Goal: Task Accomplishment & Management: Use online tool/utility

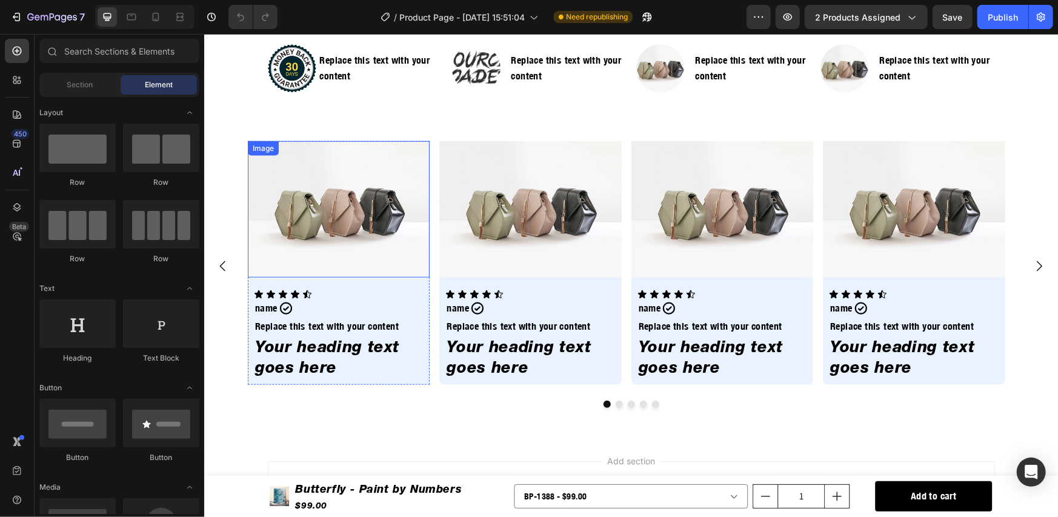
scroll to position [590, 0]
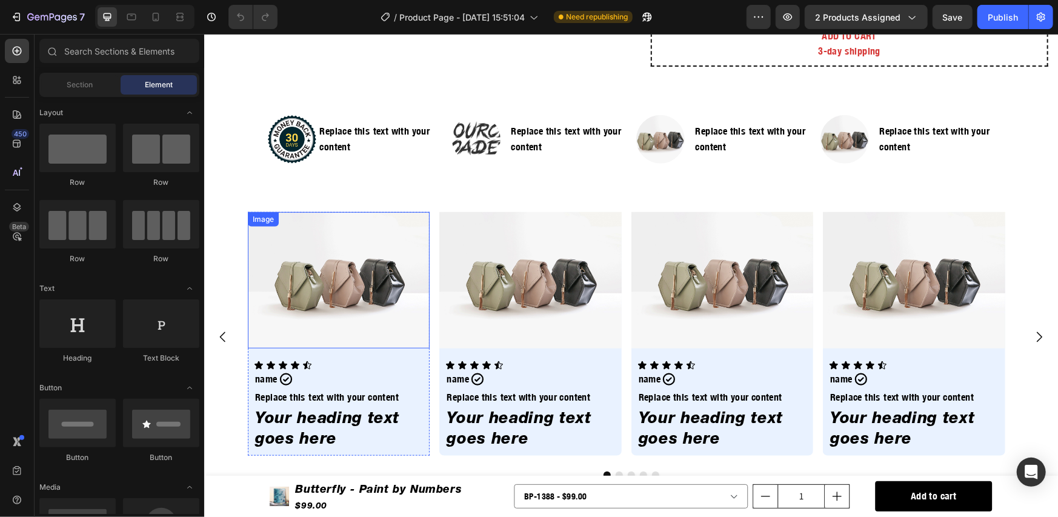
click at [377, 304] on img at bounding box center [338, 280] width 182 height 136
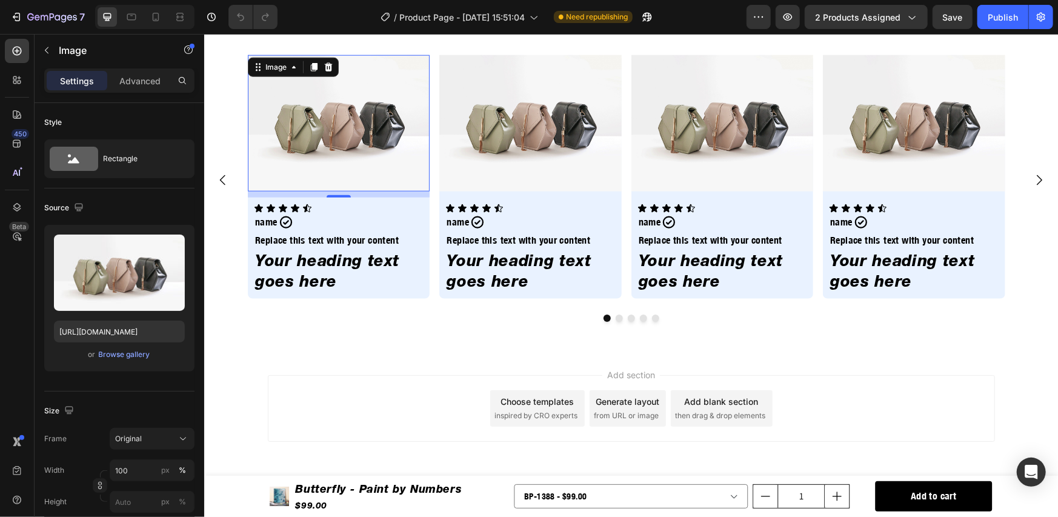
scroll to position [749, 0]
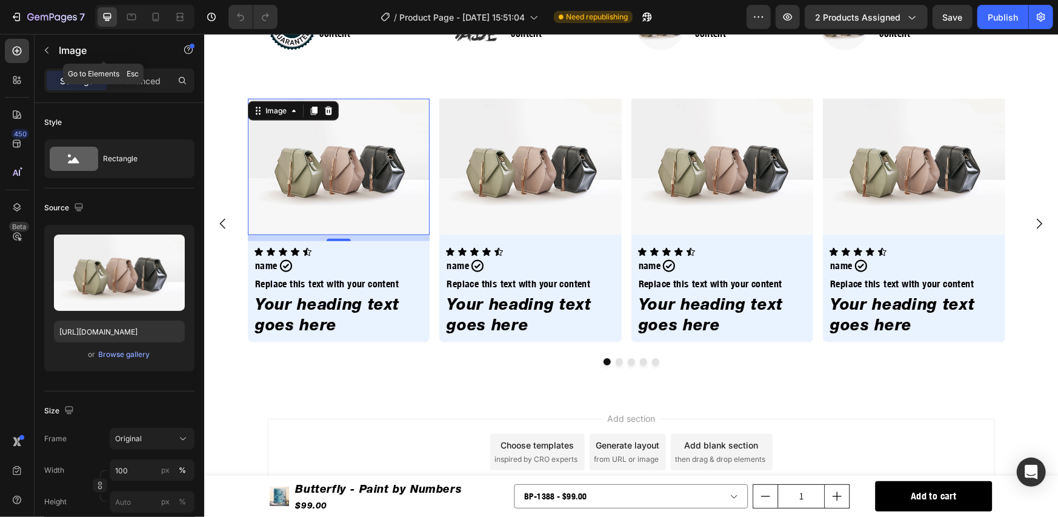
click at [67, 50] on p "Image" at bounding box center [110, 50] width 103 height 15
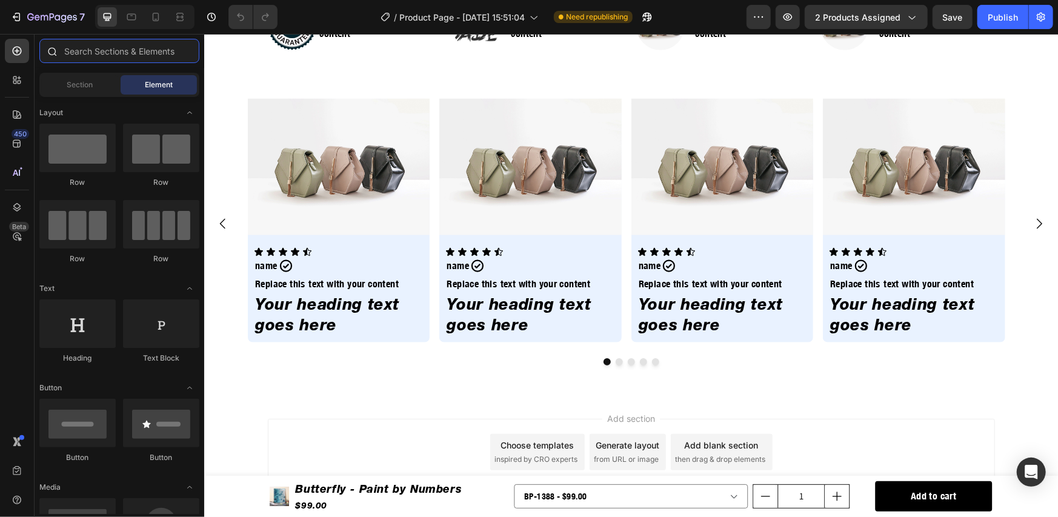
click at [105, 47] on input "text" at bounding box center [119, 51] width 160 height 24
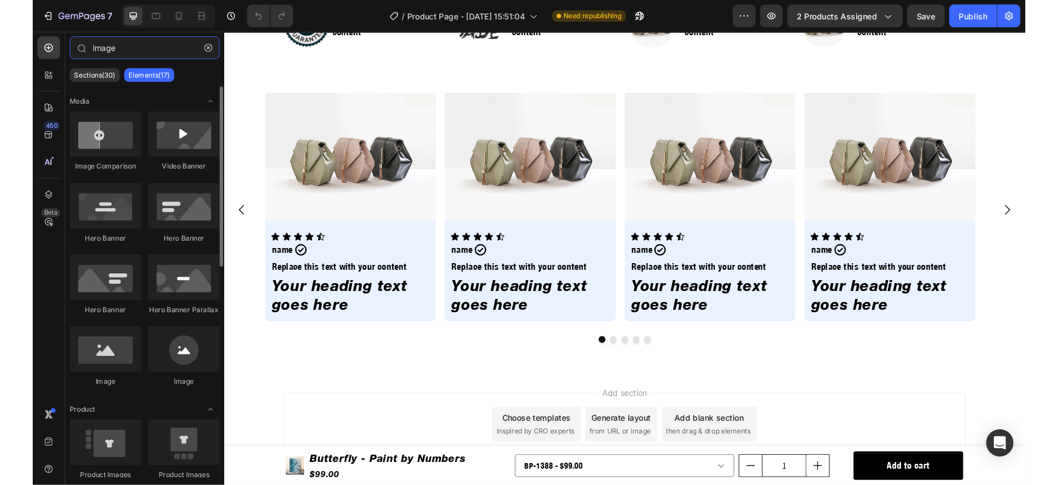
scroll to position [202, 0]
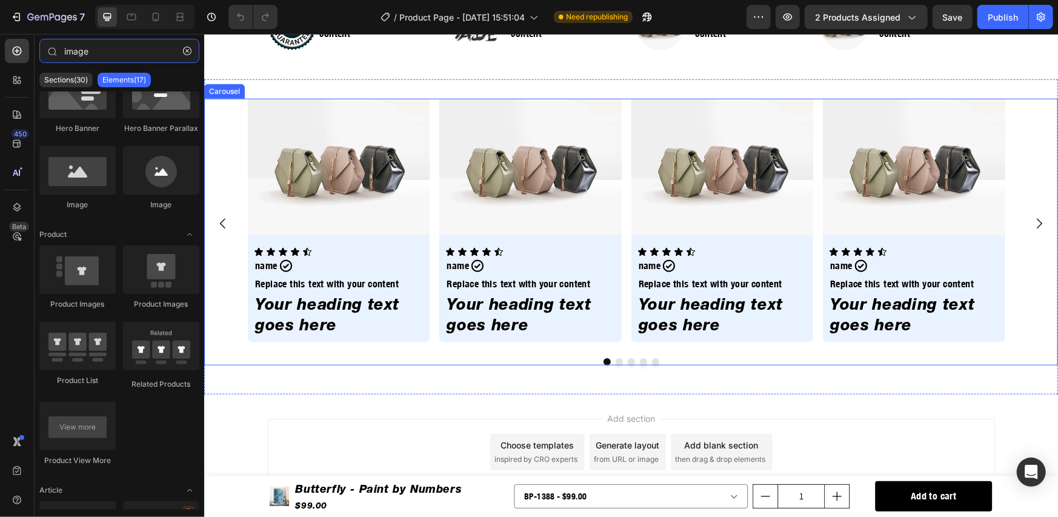
type input "image"
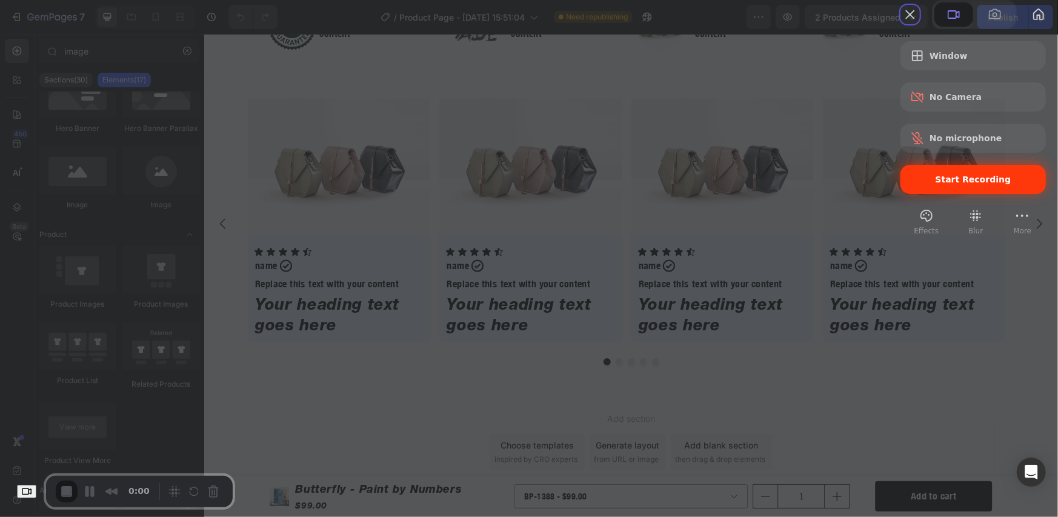
click at [912, 184] on span "Start Recording" at bounding box center [973, 180] width 126 height 10
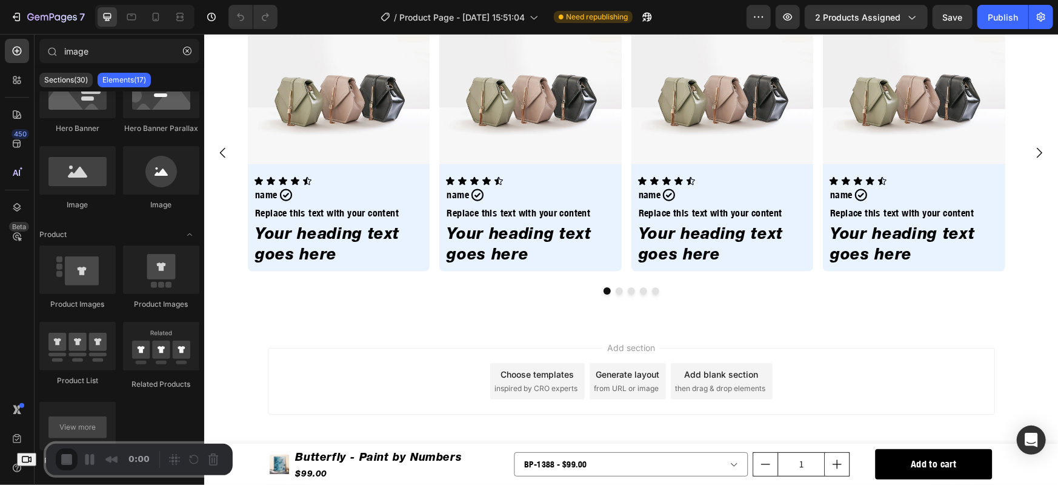
scroll to position [833, 0]
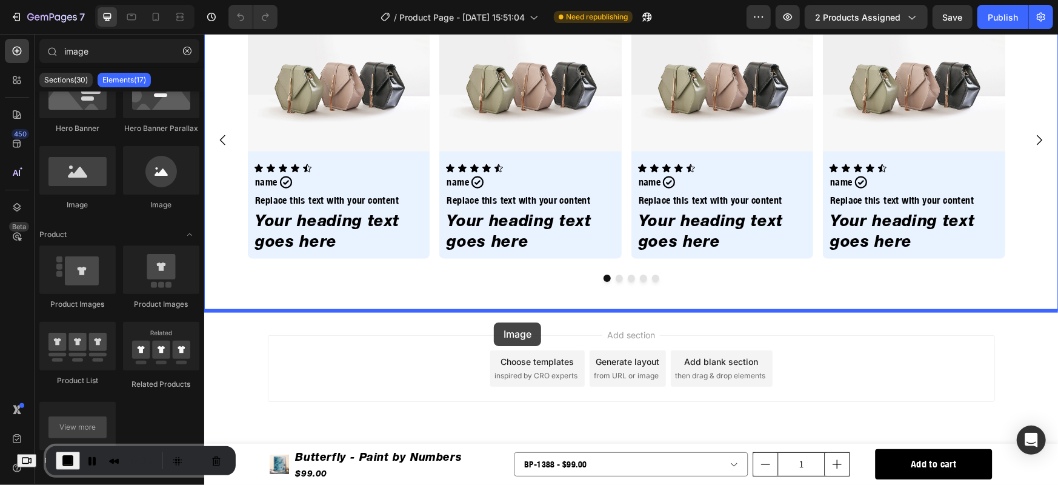
drag, startPoint x: 294, startPoint y: 230, endPoint x: 493, endPoint y: 322, distance: 219.4
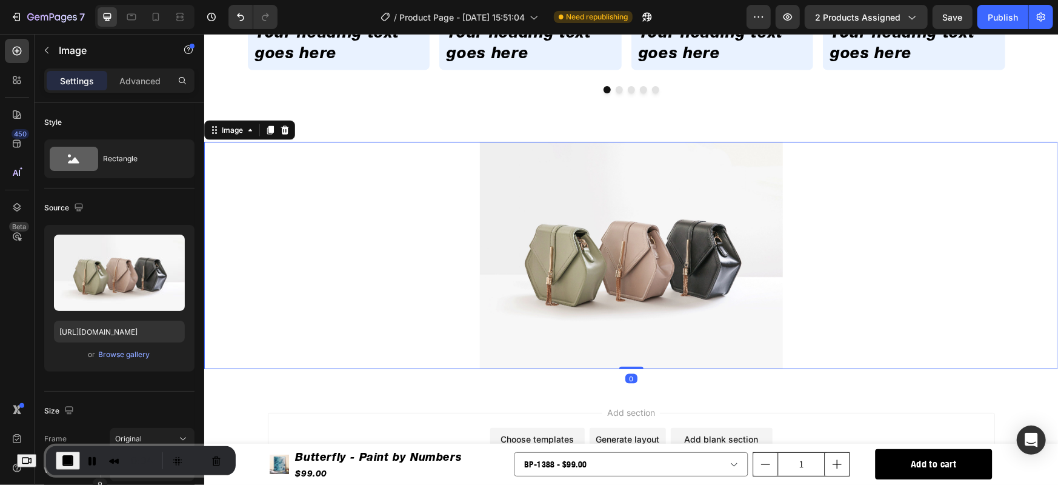
scroll to position [1099, 0]
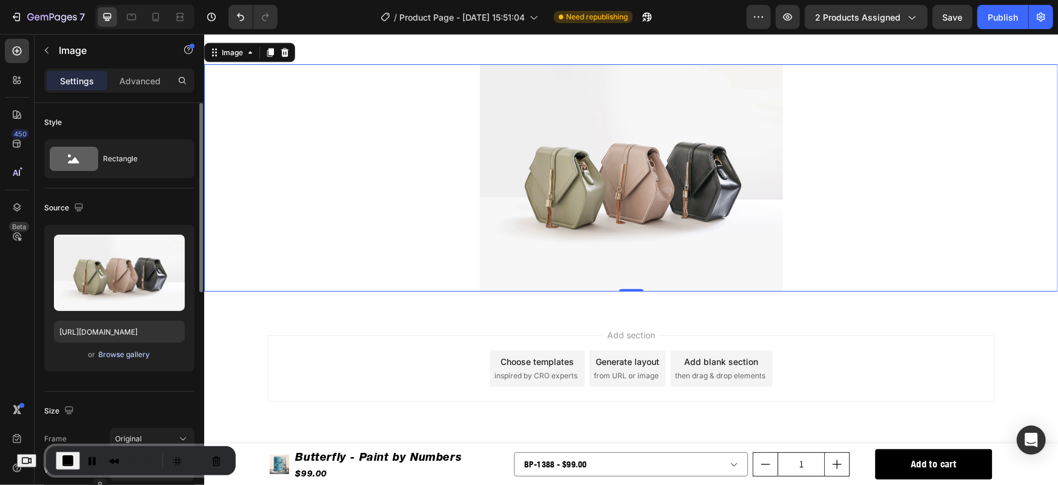
click at [121, 355] on div "Browse gallery" at bounding box center [125, 354] width 52 height 11
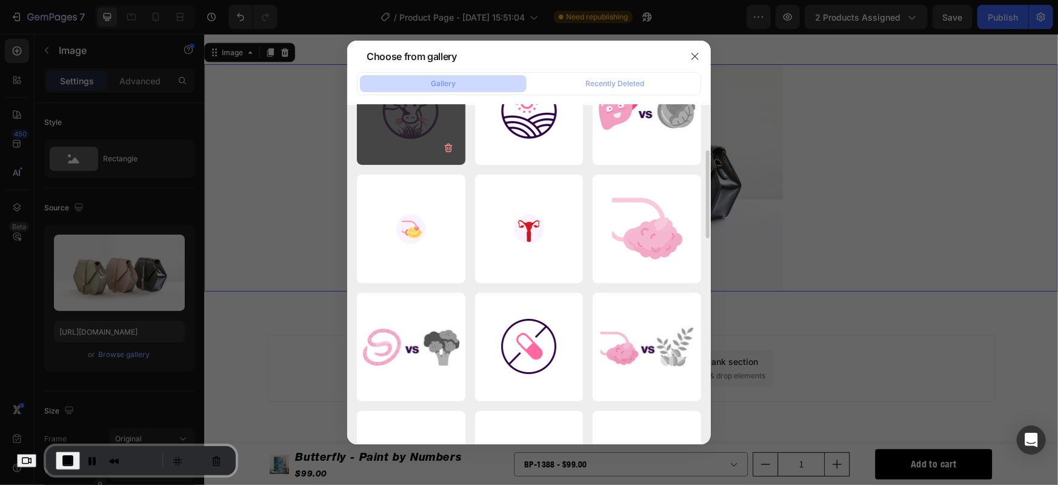
scroll to position [0, 0]
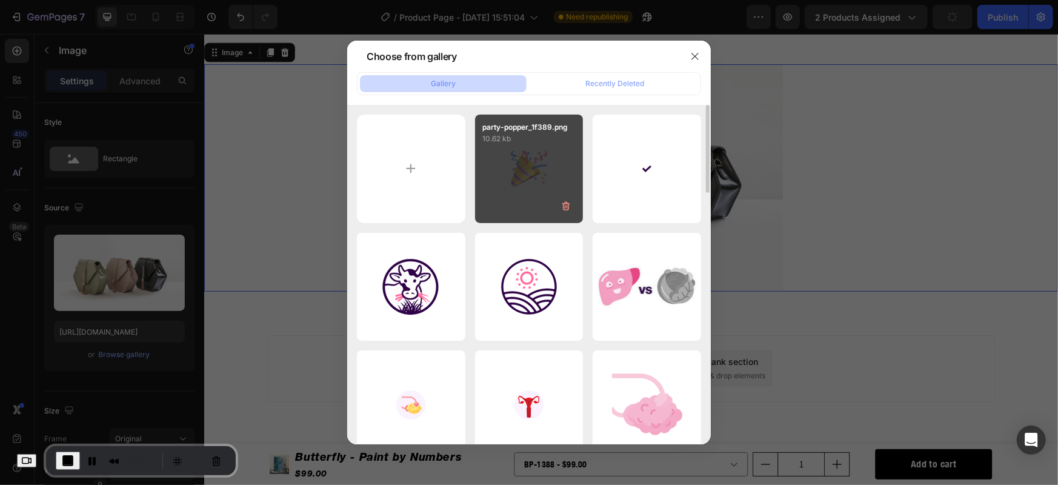
click at [524, 188] on div "party-popper_1f389.png 10.62 kb" at bounding box center [529, 169] width 108 height 108
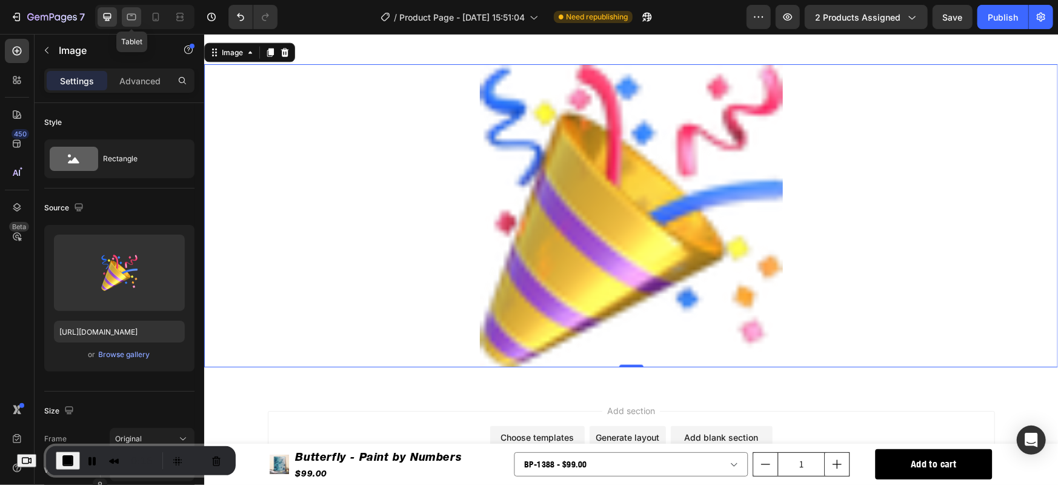
click at [136, 22] on icon at bounding box center [131, 17] width 12 height 12
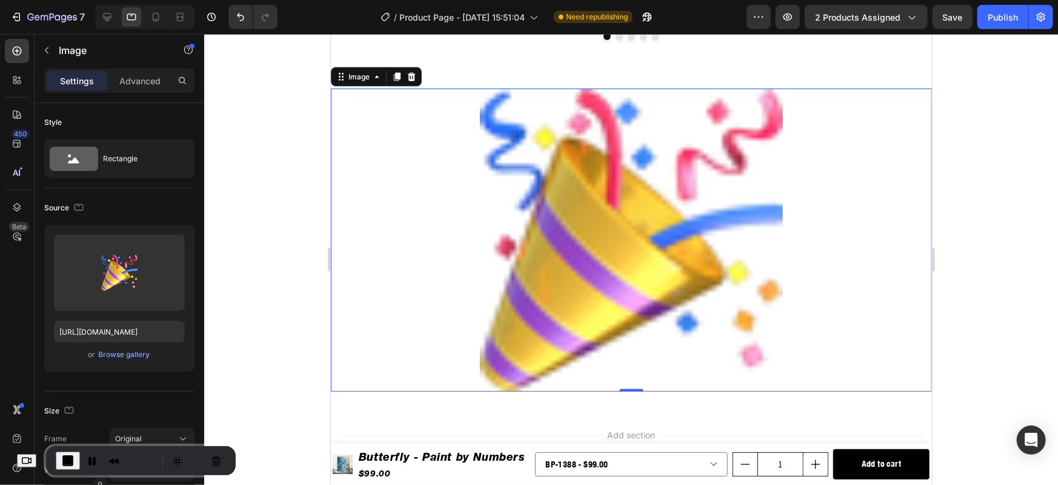
scroll to position [1110, 0]
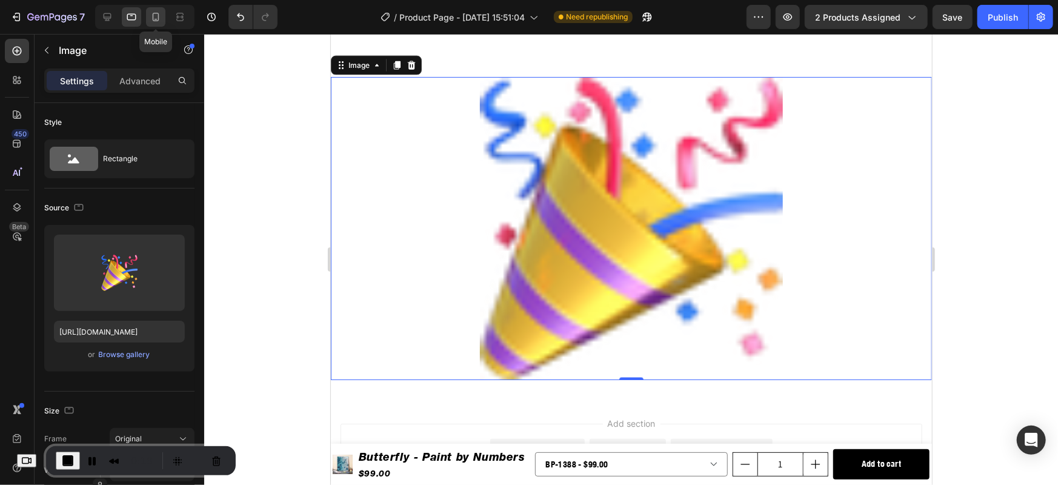
drag, startPoint x: 158, startPoint y: 16, endPoint x: 236, endPoint y: 79, distance: 100.5
click at [158, 17] on icon at bounding box center [156, 17] width 12 height 12
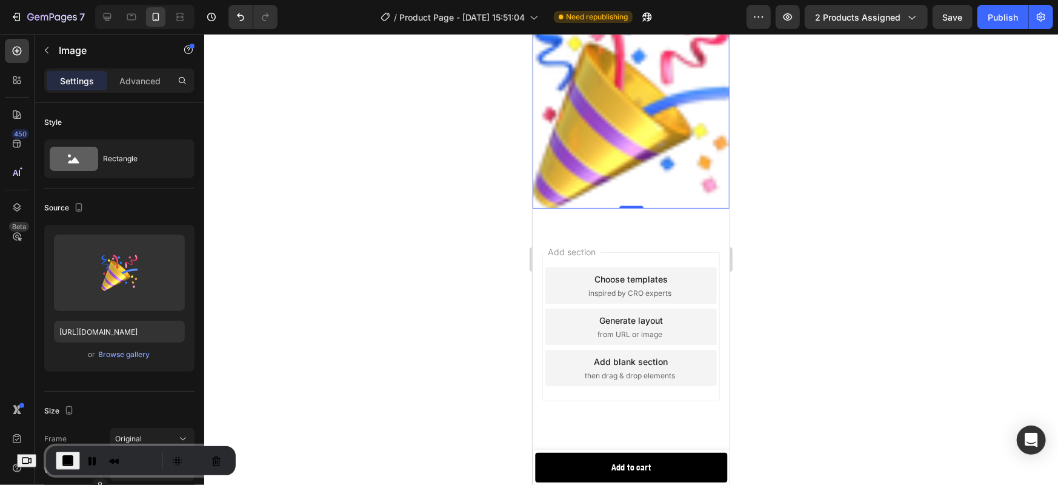
scroll to position [1056, 0]
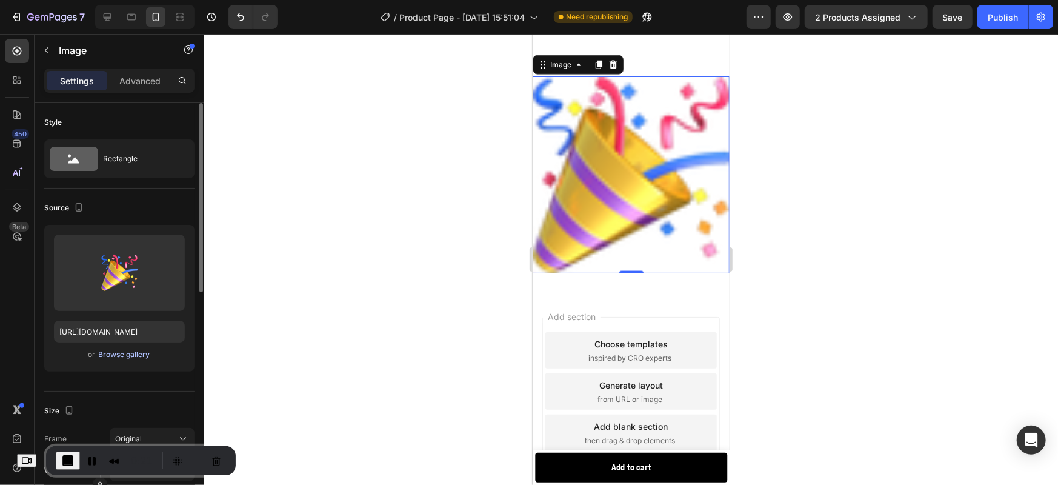
click at [118, 352] on div "Browse gallery" at bounding box center [125, 354] width 52 height 11
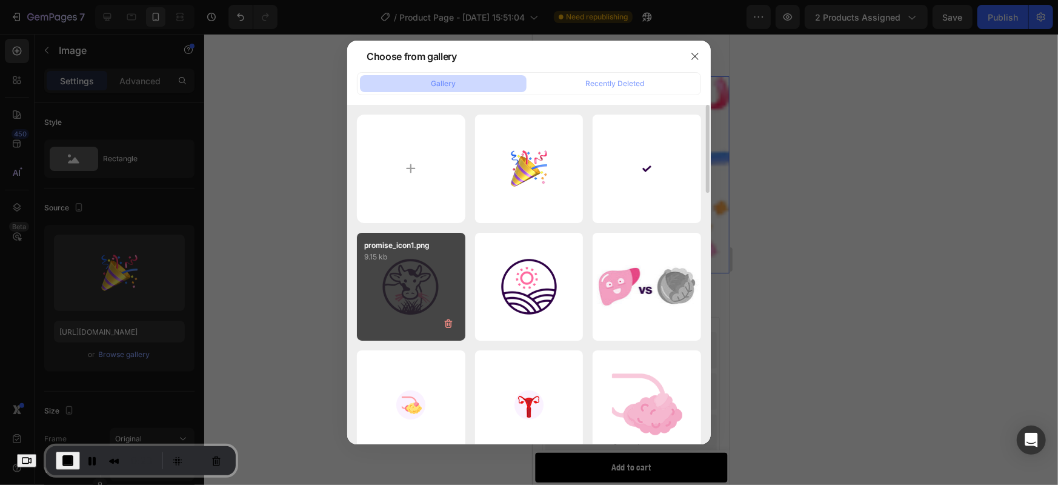
click at [442, 279] on div "promise_icon1.png 9.15 kb" at bounding box center [411, 287] width 108 height 108
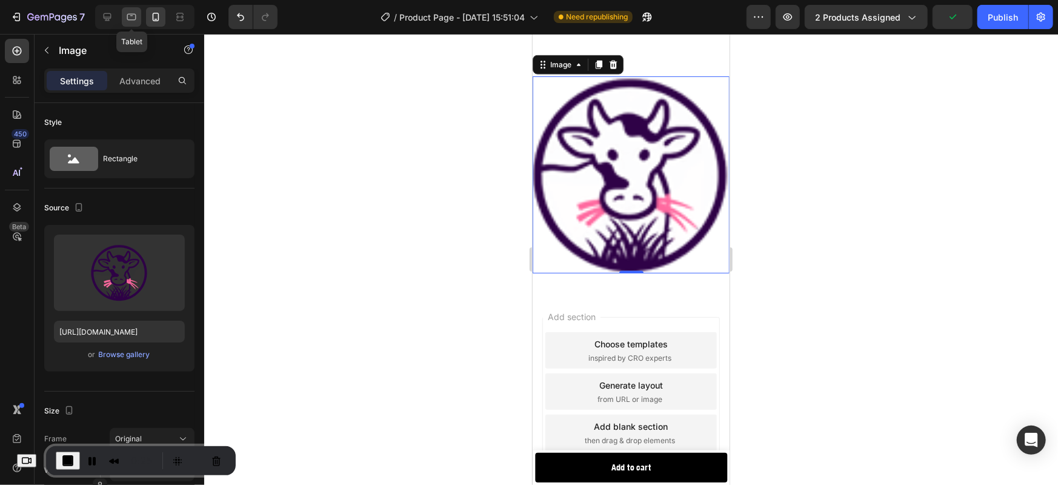
click at [127, 22] on icon at bounding box center [131, 17] width 12 height 12
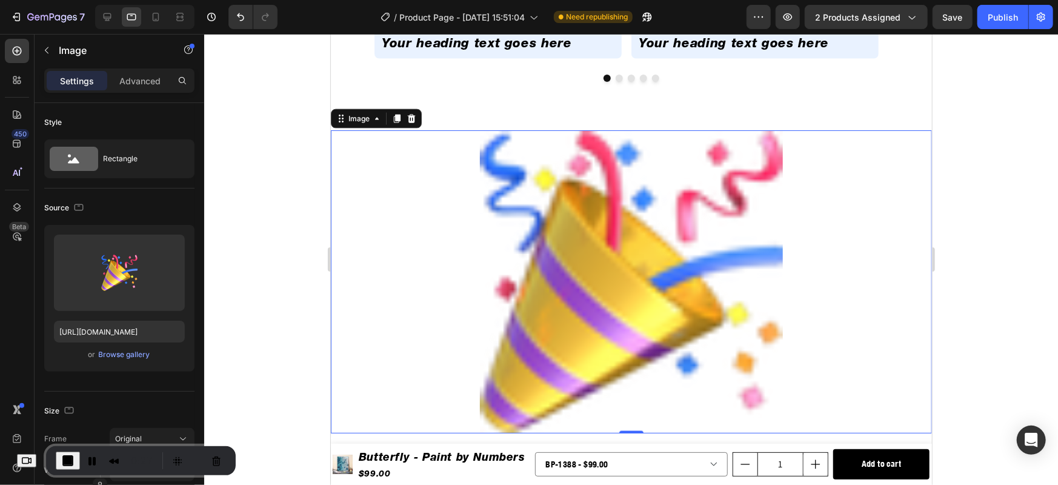
scroll to position [1110, 0]
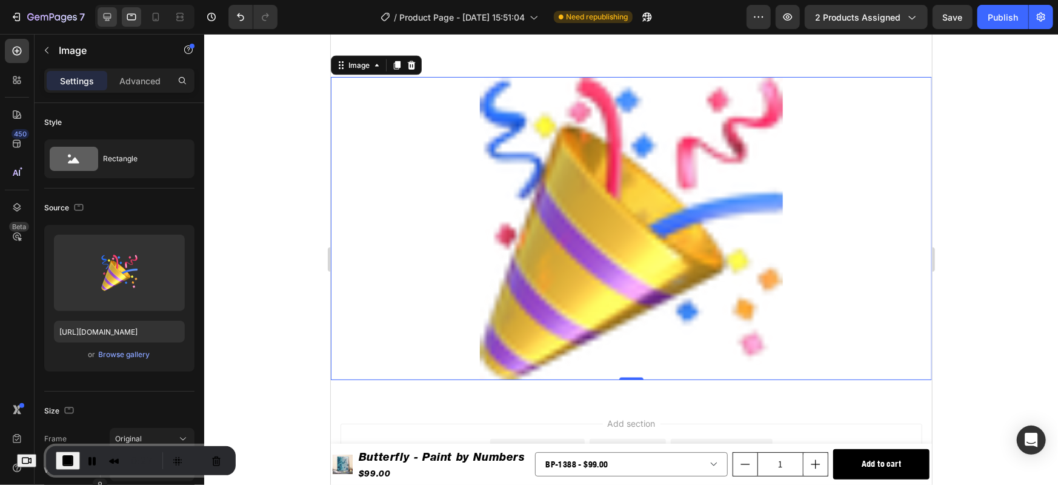
click at [107, 15] on icon at bounding box center [107, 17] width 12 height 12
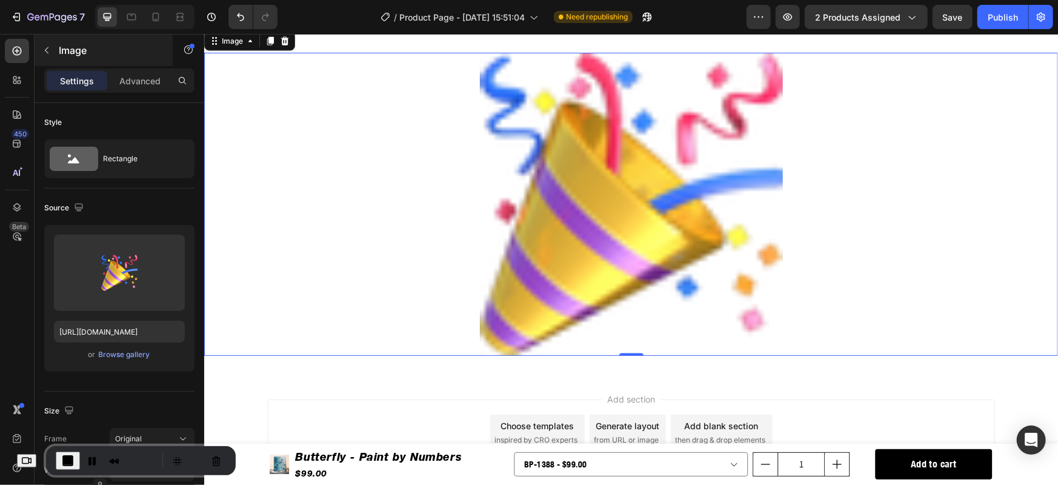
scroll to position [1085, 0]
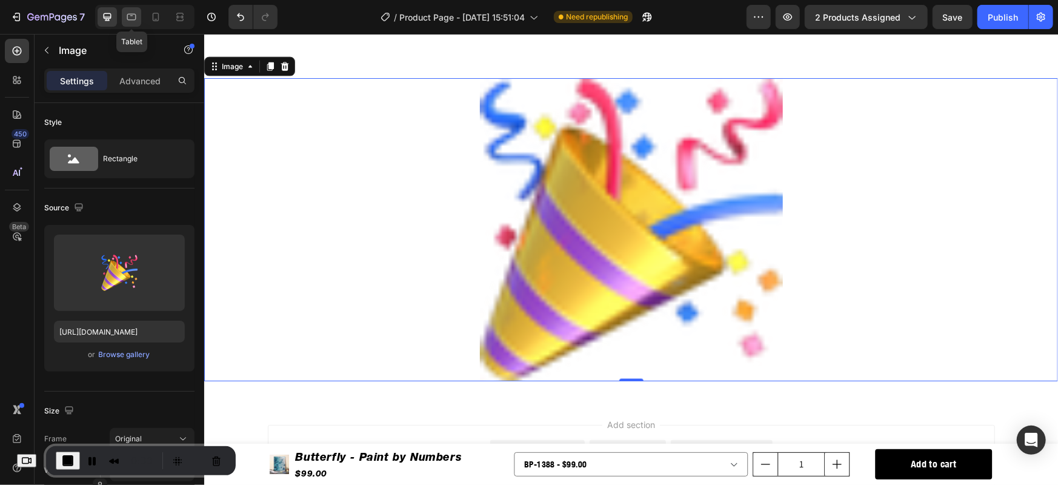
click at [133, 19] on icon at bounding box center [131, 17] width 12 height 12
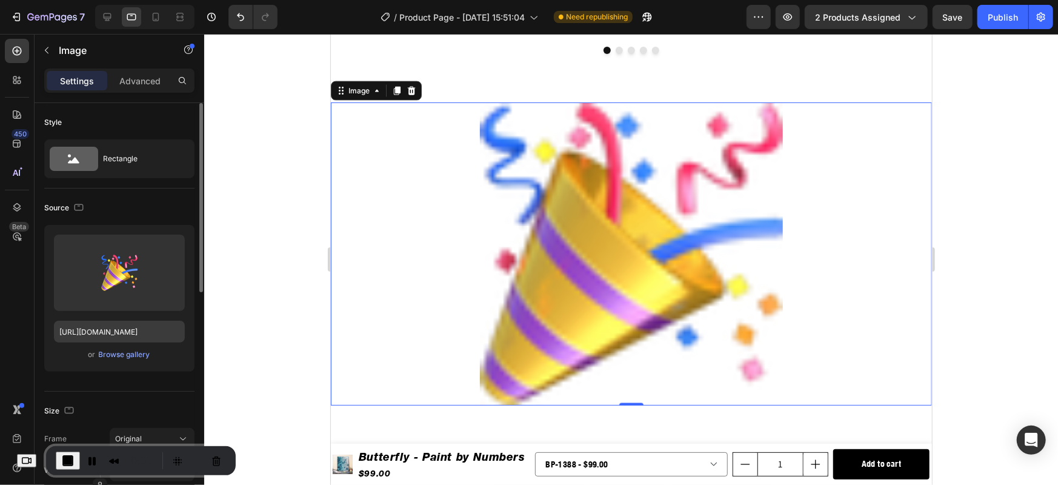
scroll to position [1110, 0]
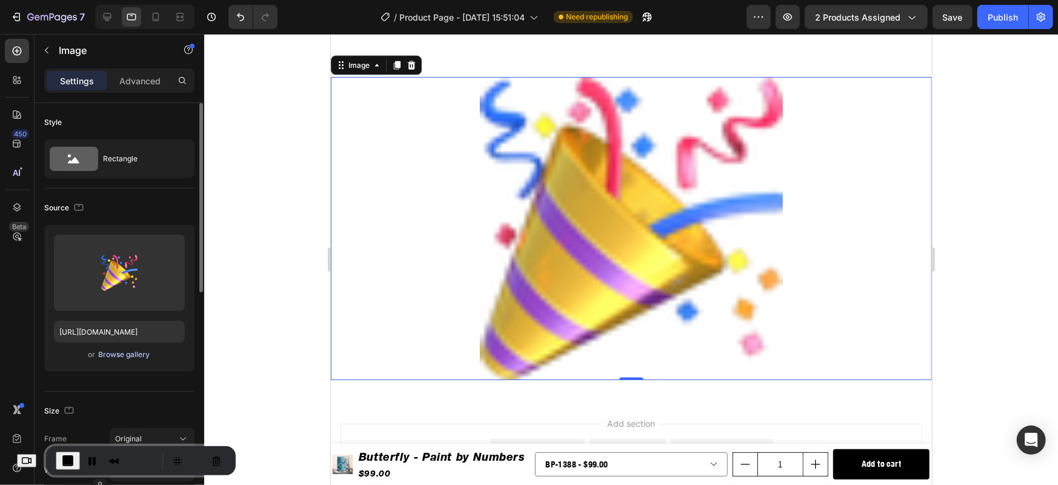
click at [117, 352] on div "Browse gallery" at bounding box center [125, 354] width 52 height 11
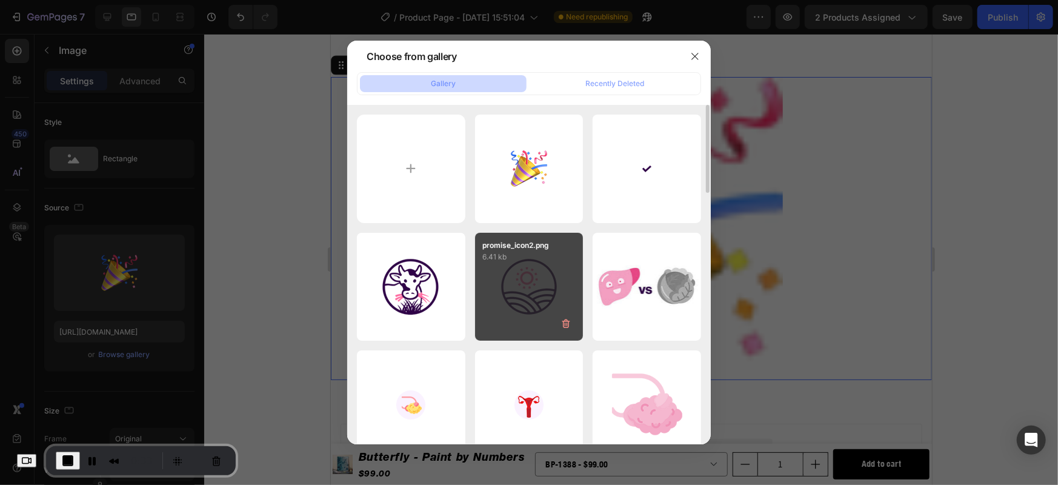
click at [518, 305] on div "promise_icon2.png 6.41 kb" at bounding box center [529, 287] width 108 height 108
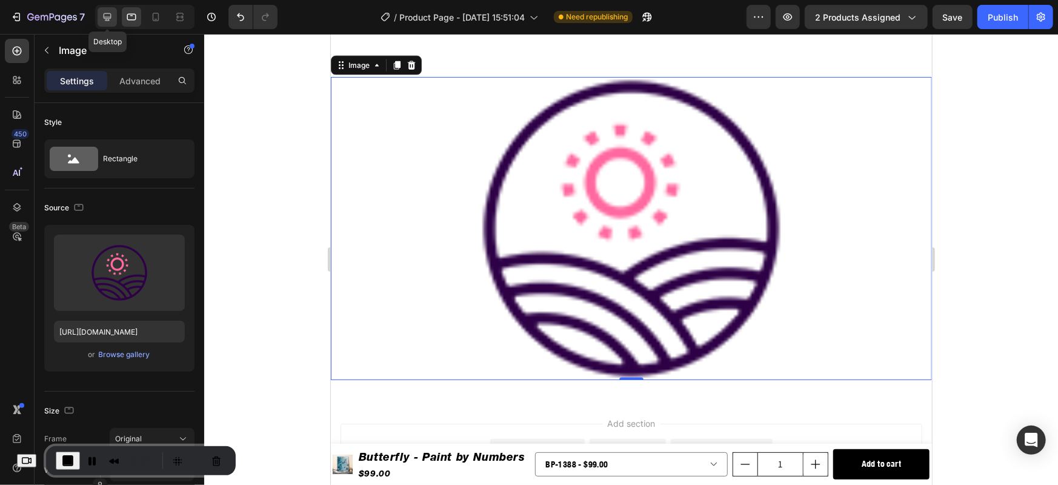
click at [115, 15] on div at bounding box center [107, 16] width 19 height 19
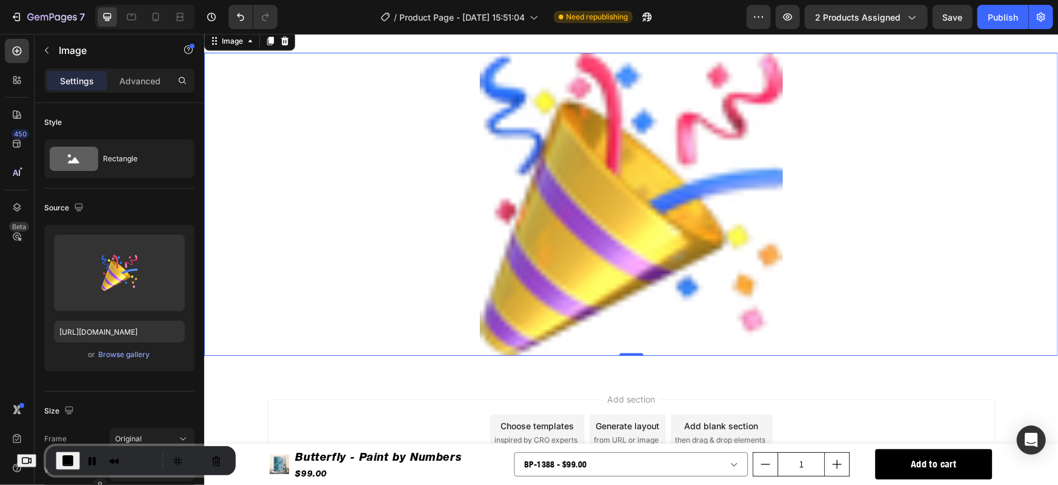
scroll to position [1073, 0]
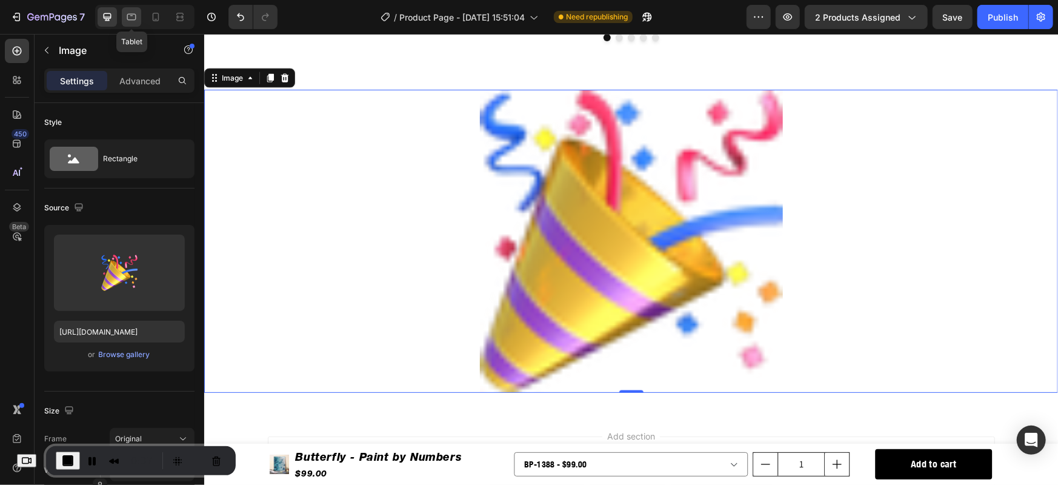
click at [137, 16] on icon at bounding box center [131, 17] width 12 height 12
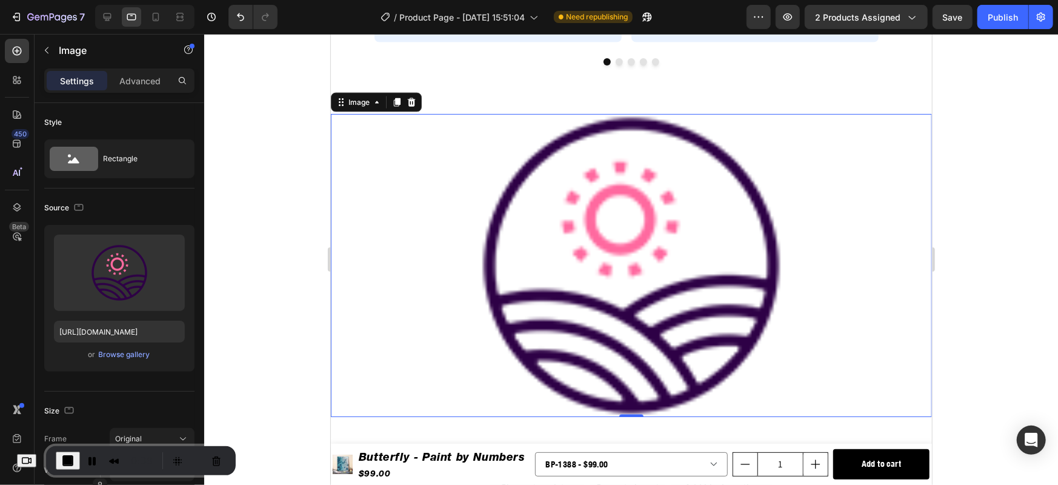
scroll to position [1110, 0]
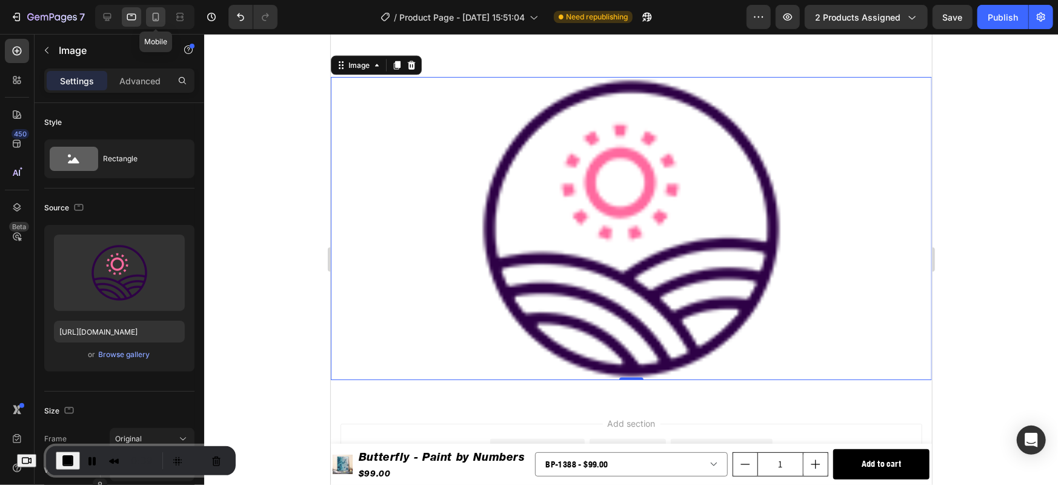
click at [160, 19] on icon at bounding box center [156, 17] width 12 height 12
type input "[URL][DOMAIN_NAME]"
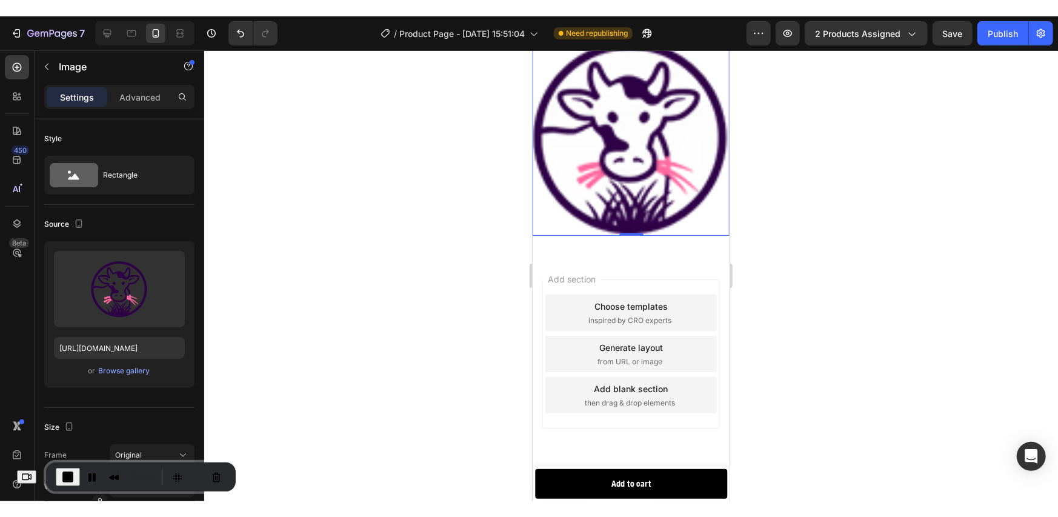
scroll to position [1056, 0]
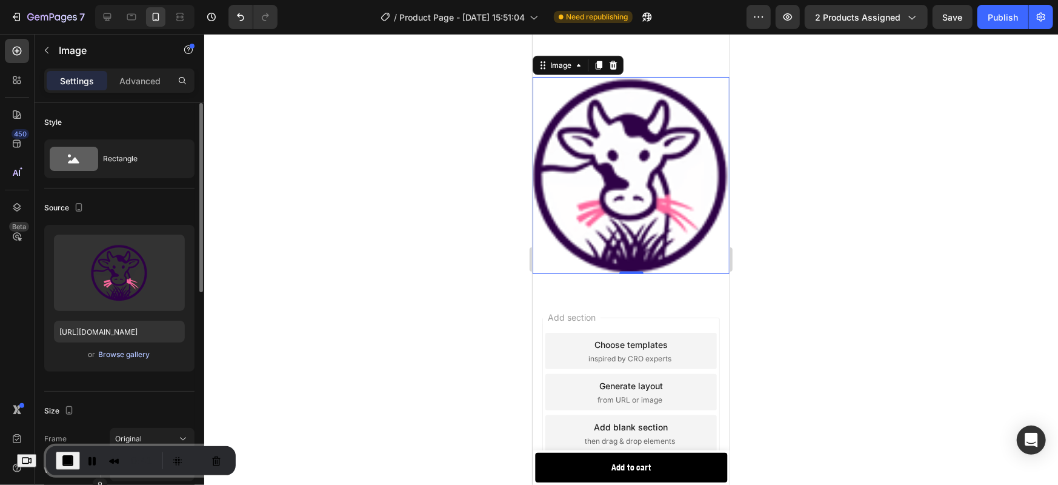
click at [135, 356] on div "Browse gallery" at bounding box center [125, 354] width 52 height 11
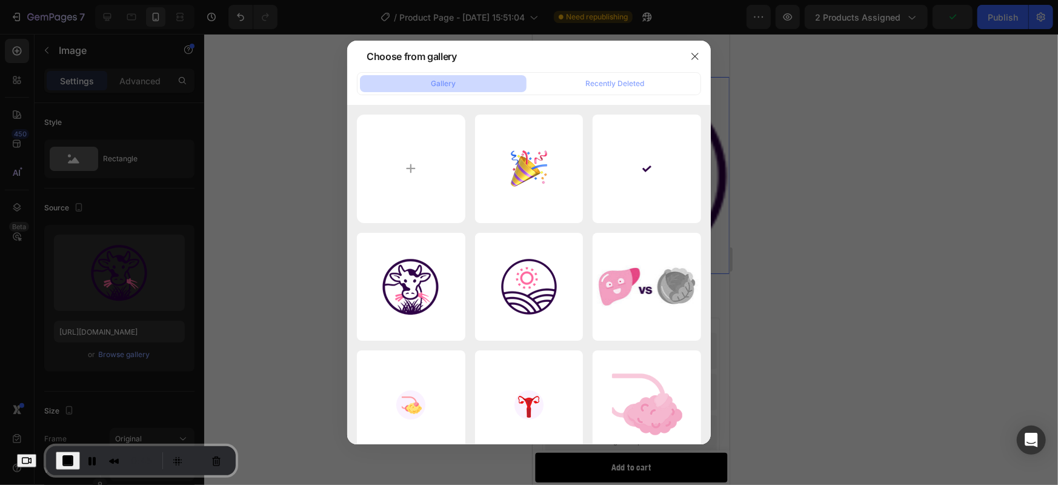
click at [266, 274] on div at bounding box center [529, 242] width 1058 height 485
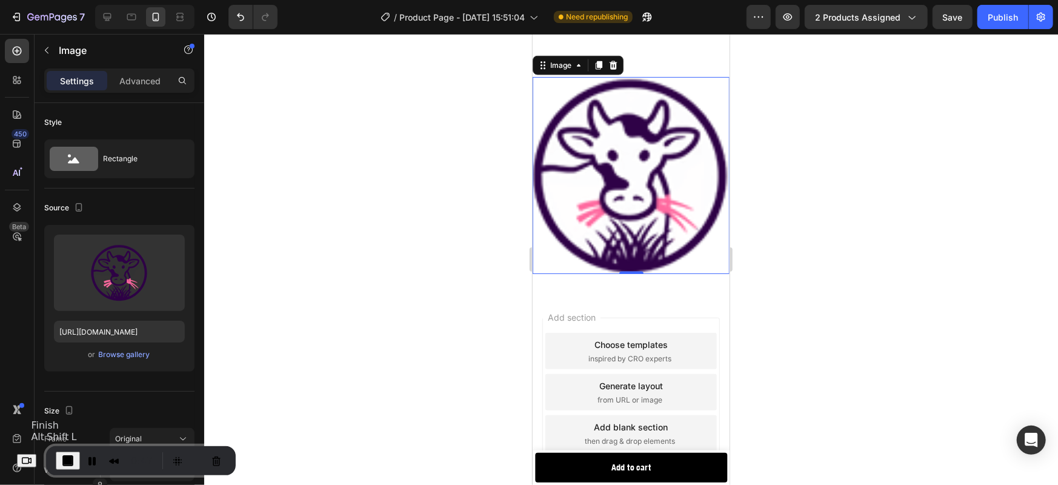
click at [73, 461] on span "End Recording" at bounding box center [68, 460] width 15 height 15
